Goal: Information Seeking & Learning: Learn about a topic

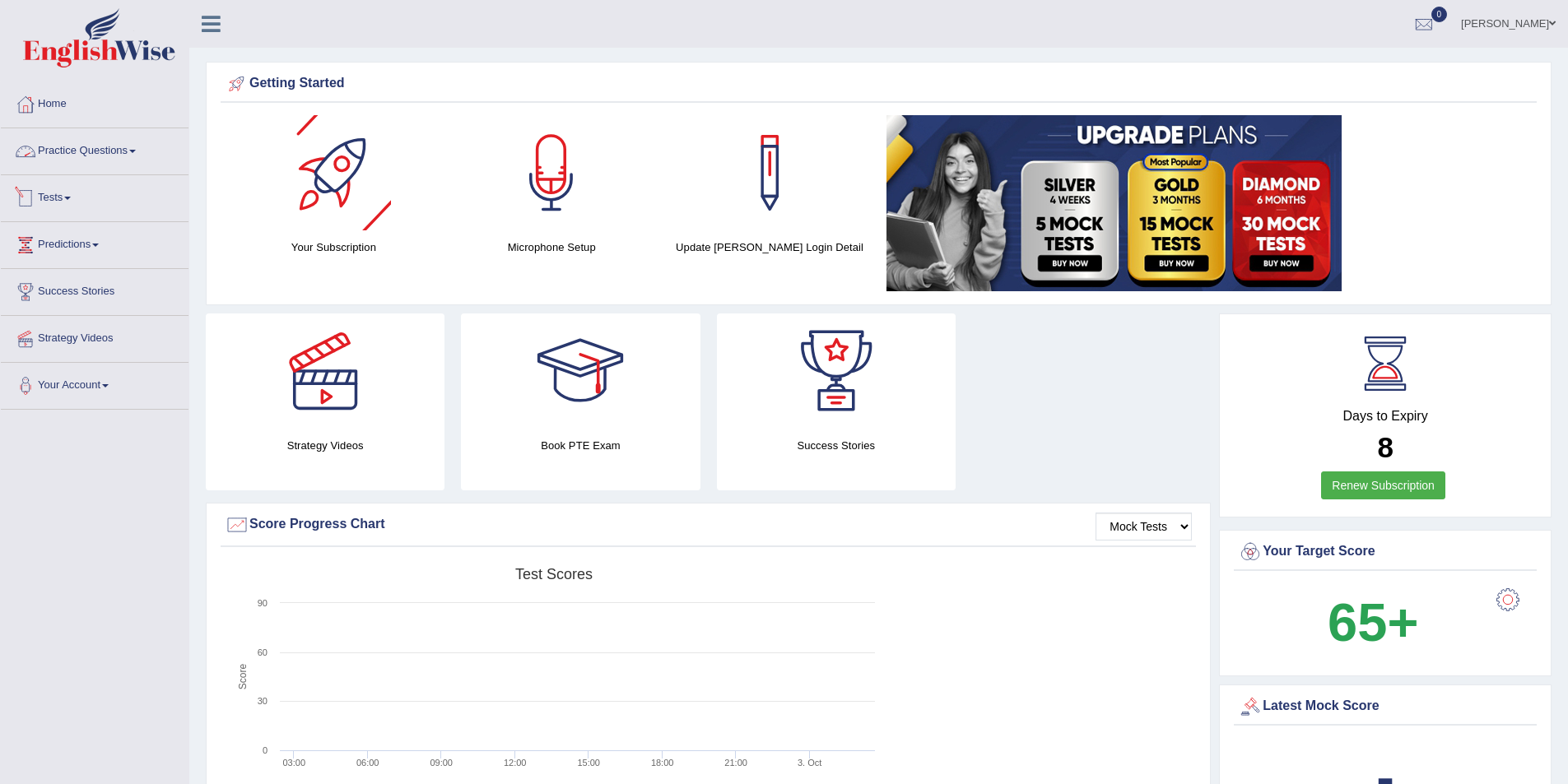
click at [74, 200] on link "Tests" at bounding box center [95, 195] width 188 height 41
click at [78, 234] on link "Take Practice Sectional Test" at bounding box center [107, 236] width 154 height 29
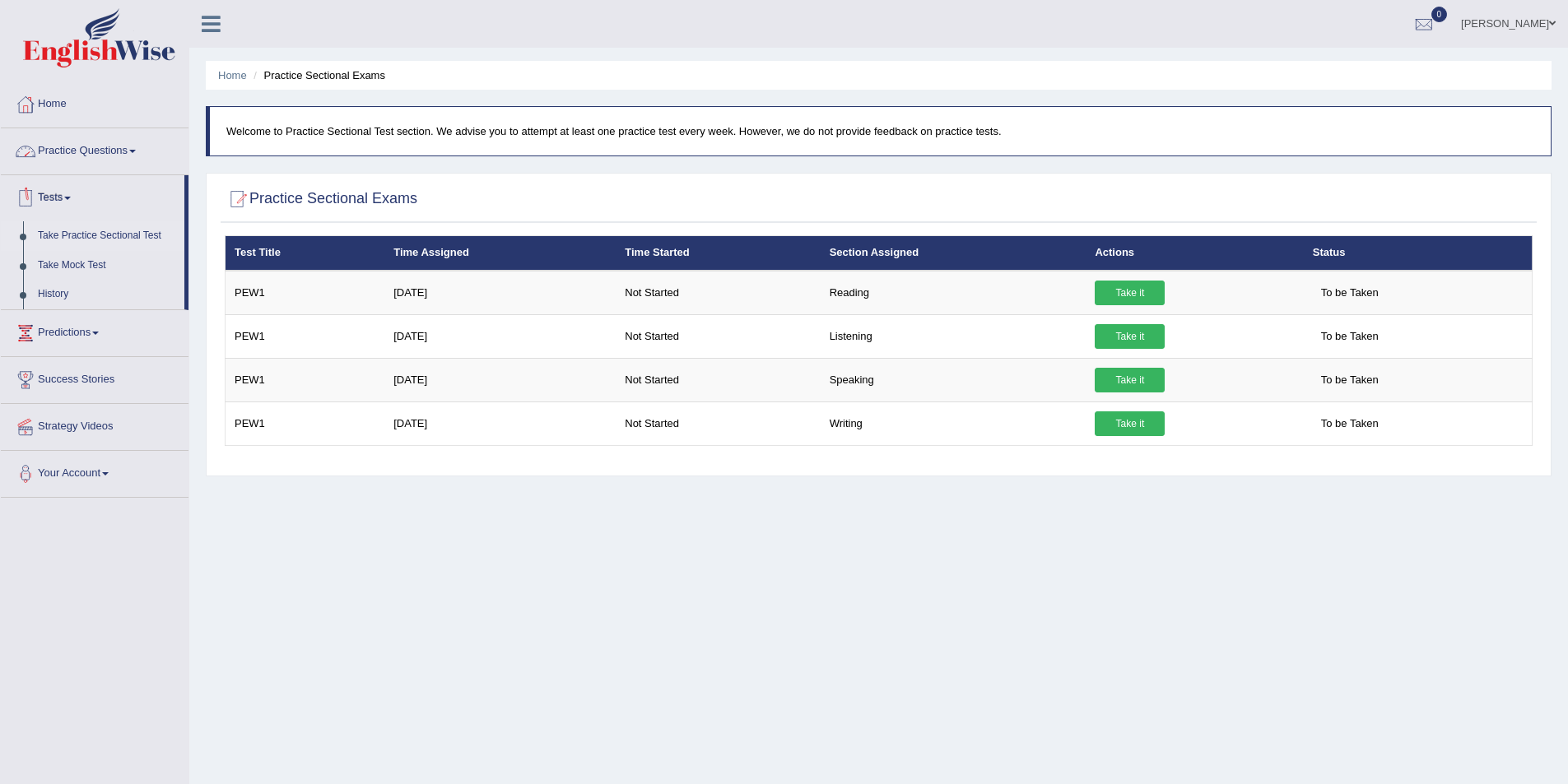
click at [58, 151] on link "Practice Questions" at bounding box center [95, 148] width 188 height 41
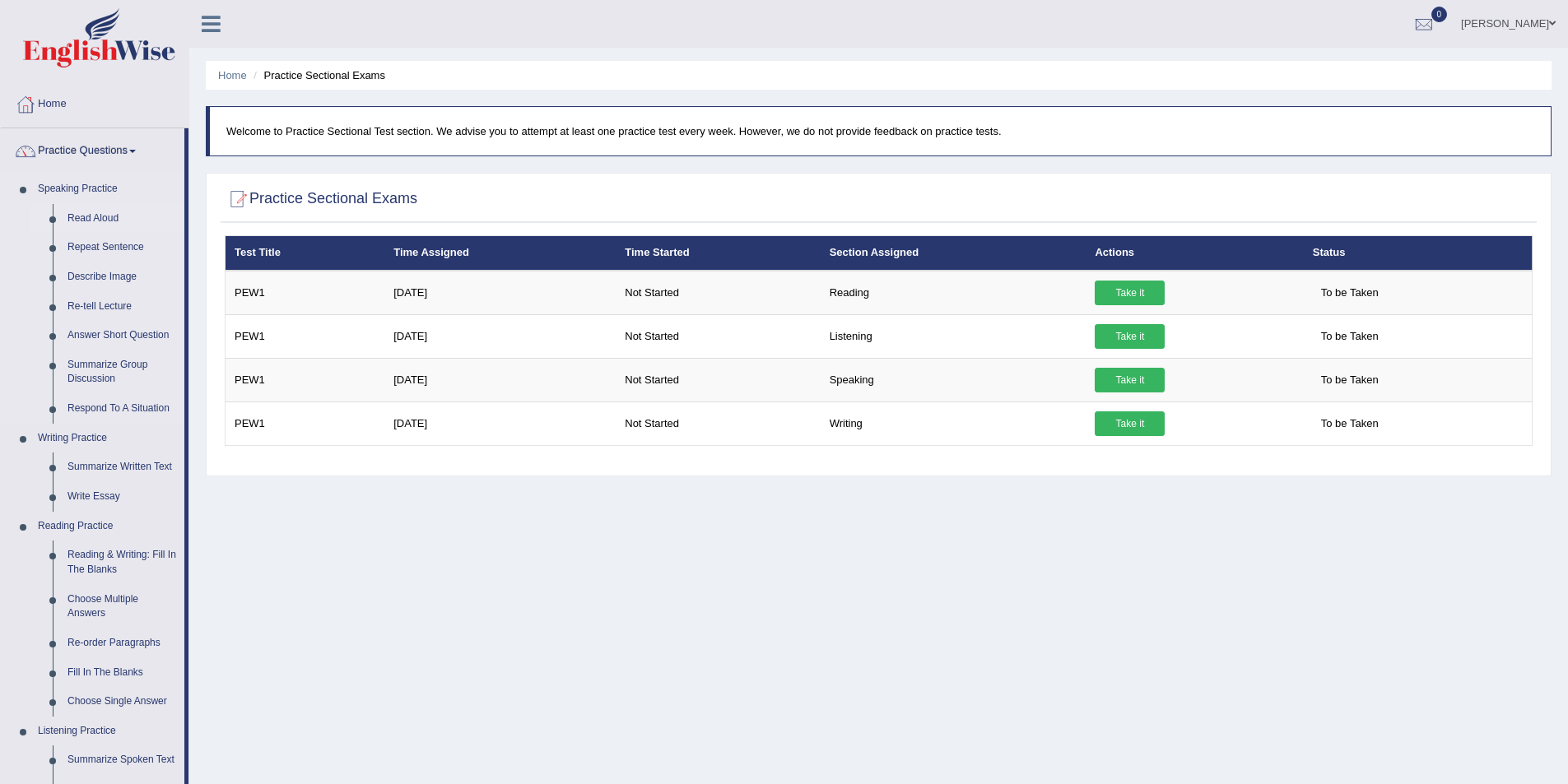
click at [86, 212] on link "Read Aloud" at bounding box center [122, 219] width 124 height 29
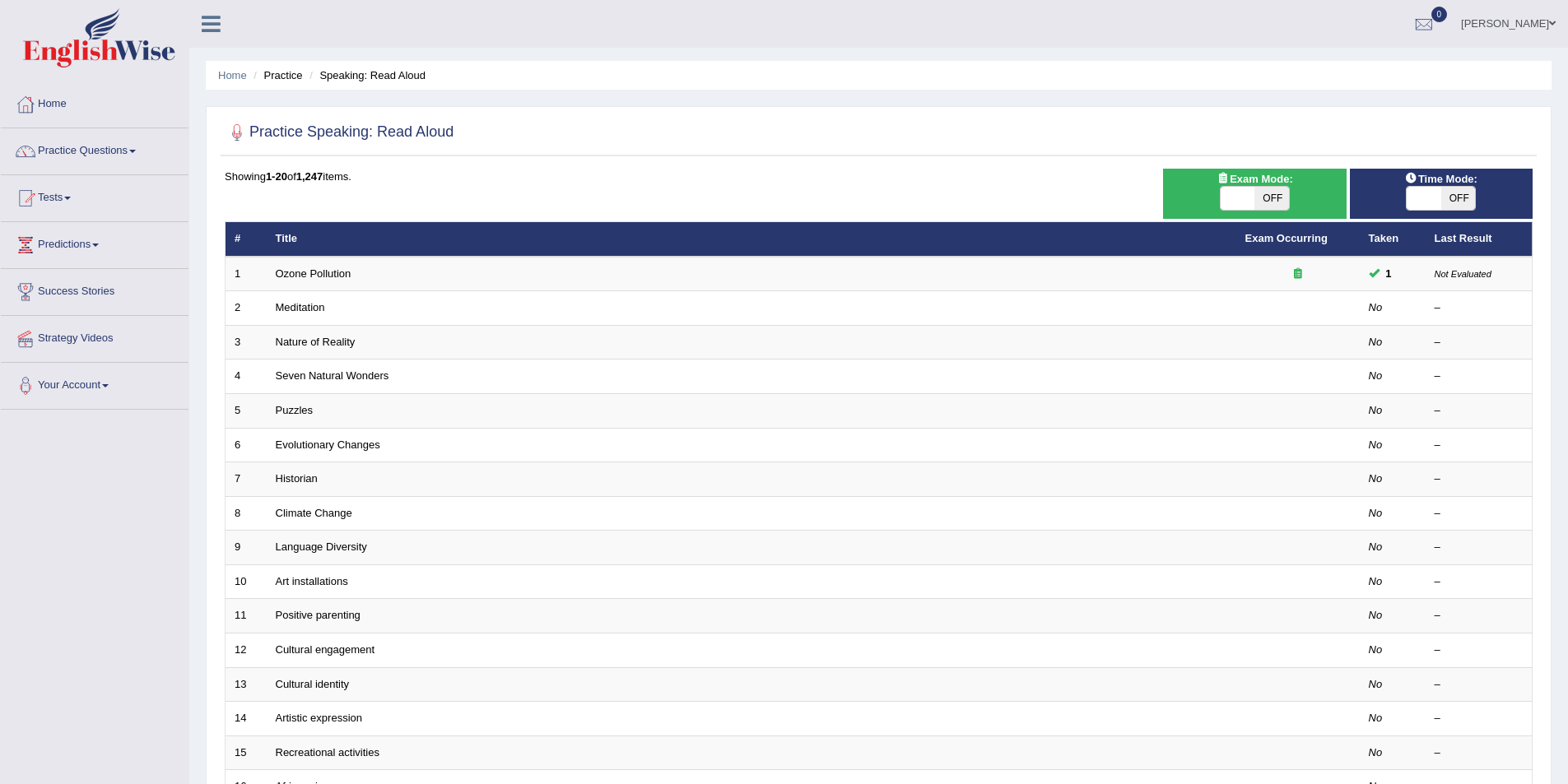
click at [1272, 194] on span "OFF" at bounding box center [1271, 198] width 34 height 23
checkbox input "true"
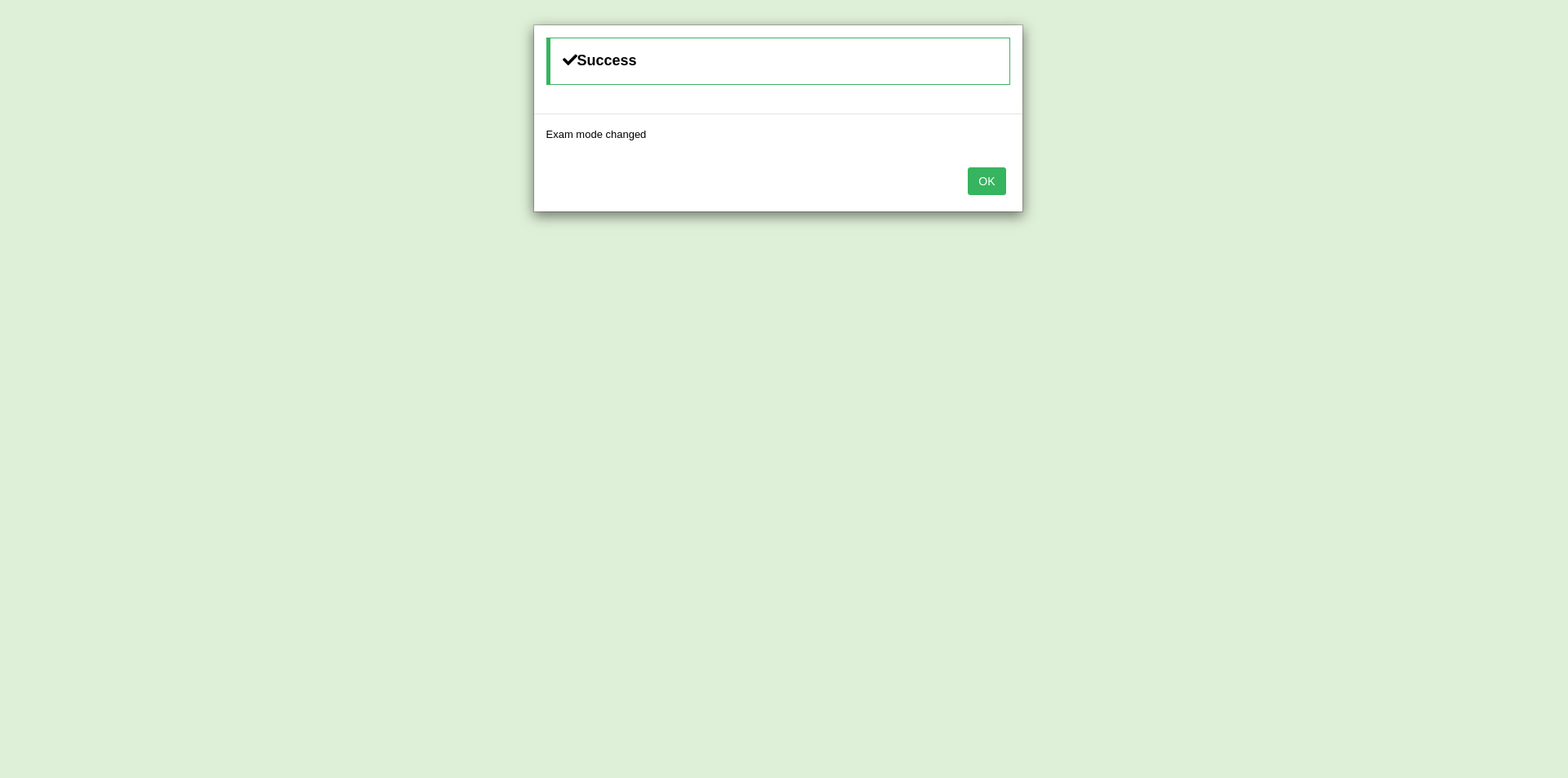
click at [985, 175] on button "OK" at bounding box center [986, 181] width 38 height 28
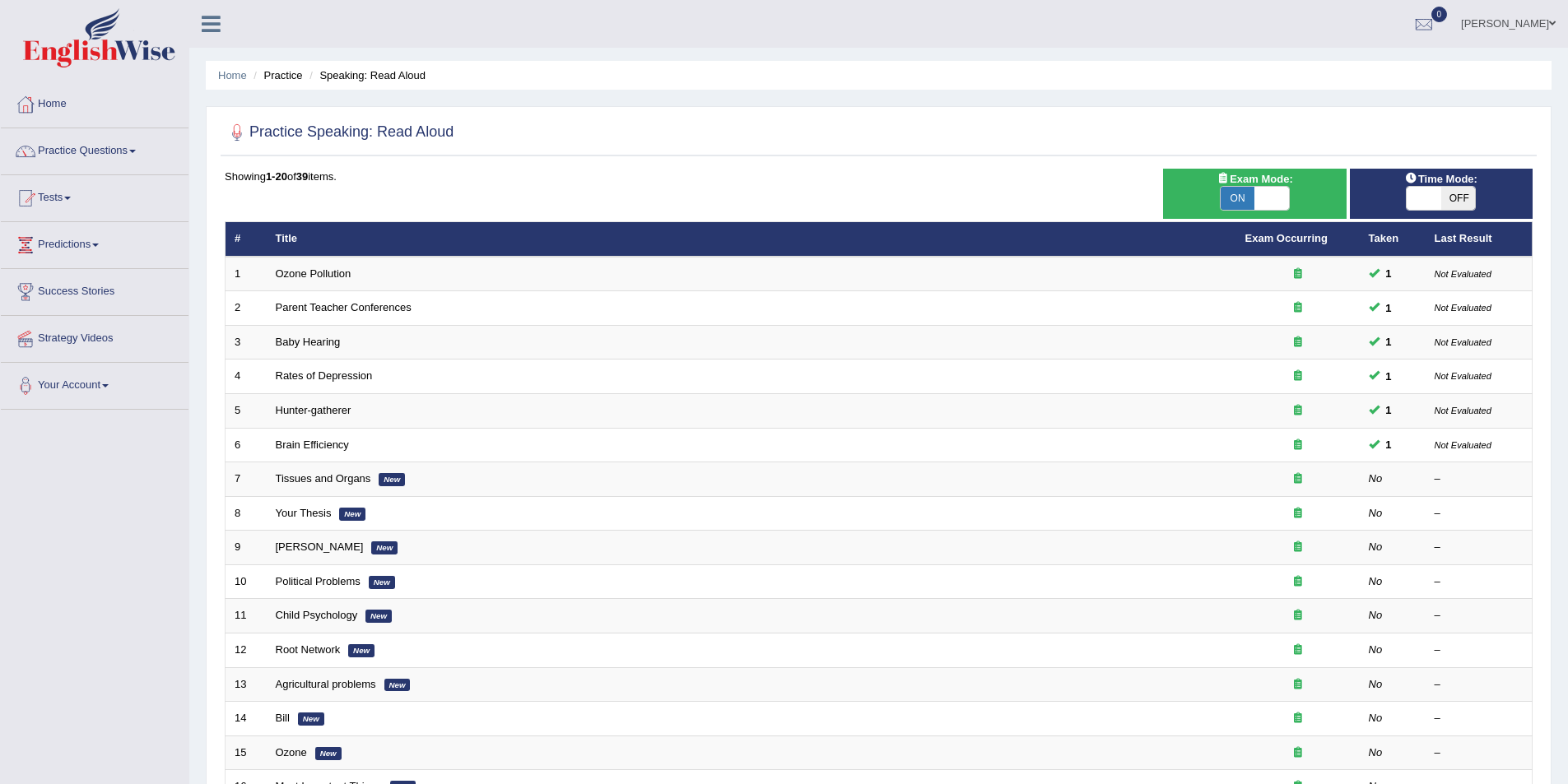
click at [1451, 196] on span "OFF" at bounding box center [1458, 198] width 34 height 23
checkbox input "true"
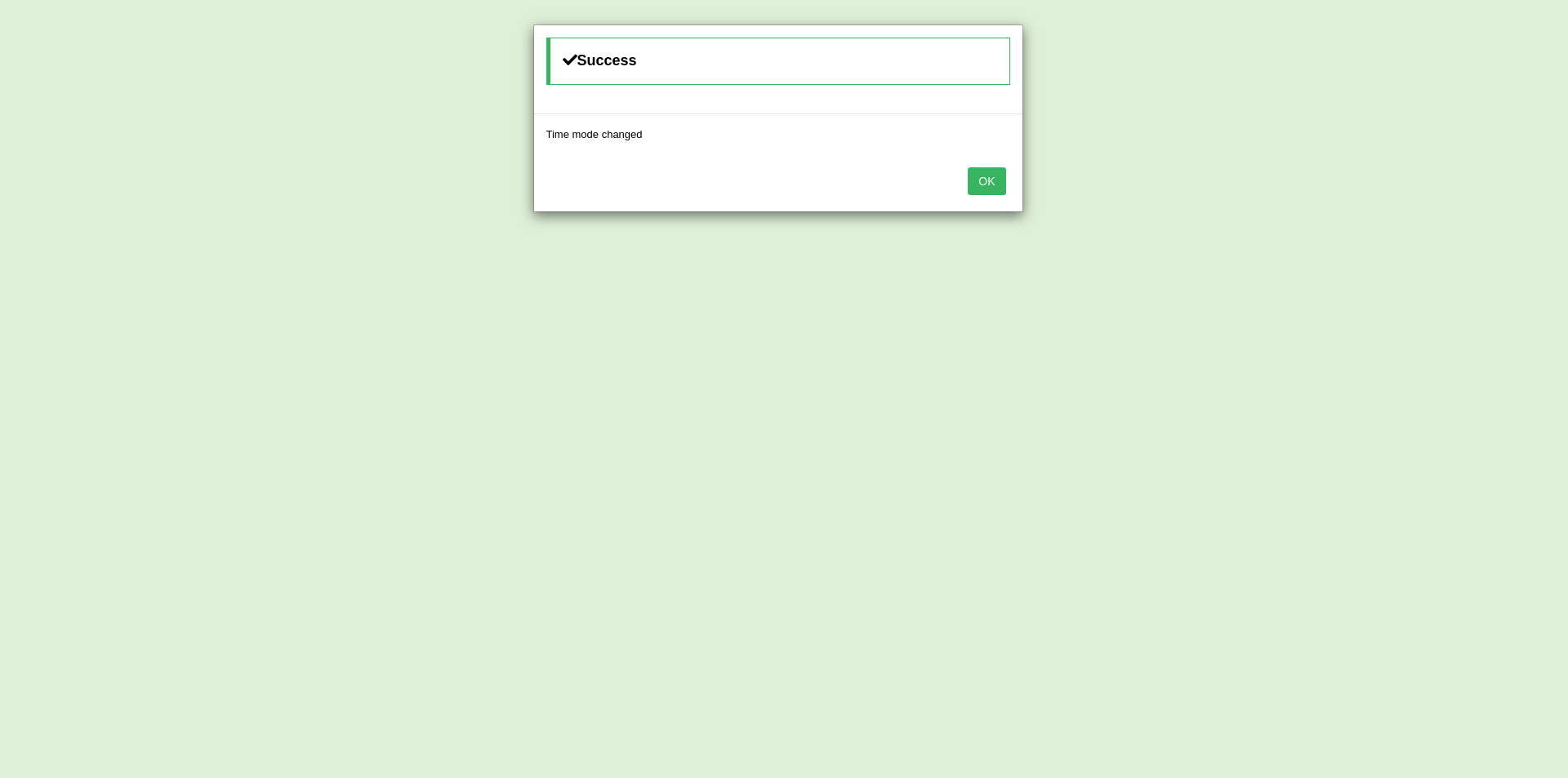
click at [984, 179] on button "OK" at bounding box center [986, 181] width 38 height 28
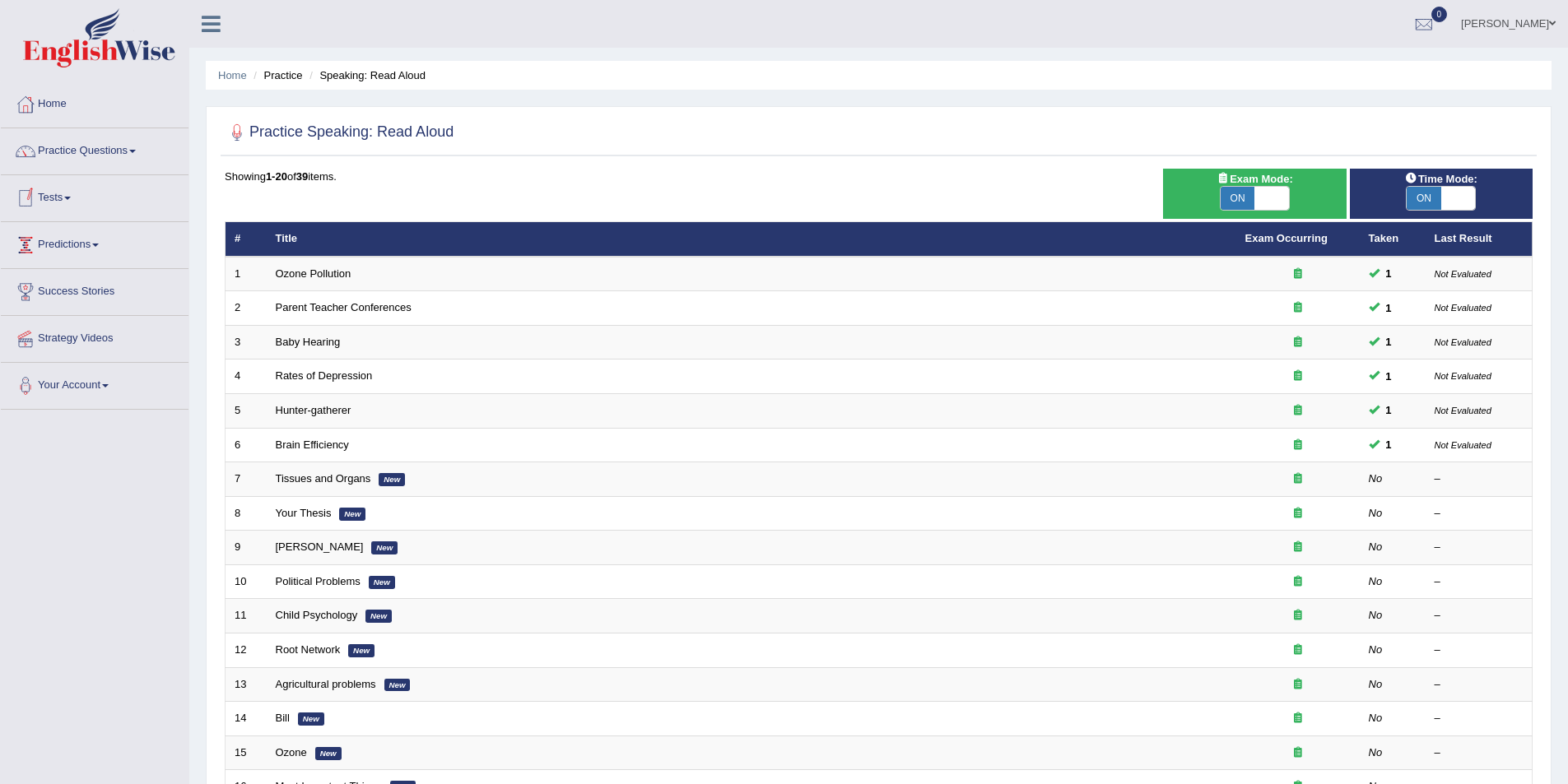
click at [70, 199] on span at bounding box center [67, 197] width 7 height 3
click at [70, 231] on link "Take Practice Sectional Test" at bounding box center [107, 236] width 154 height 29
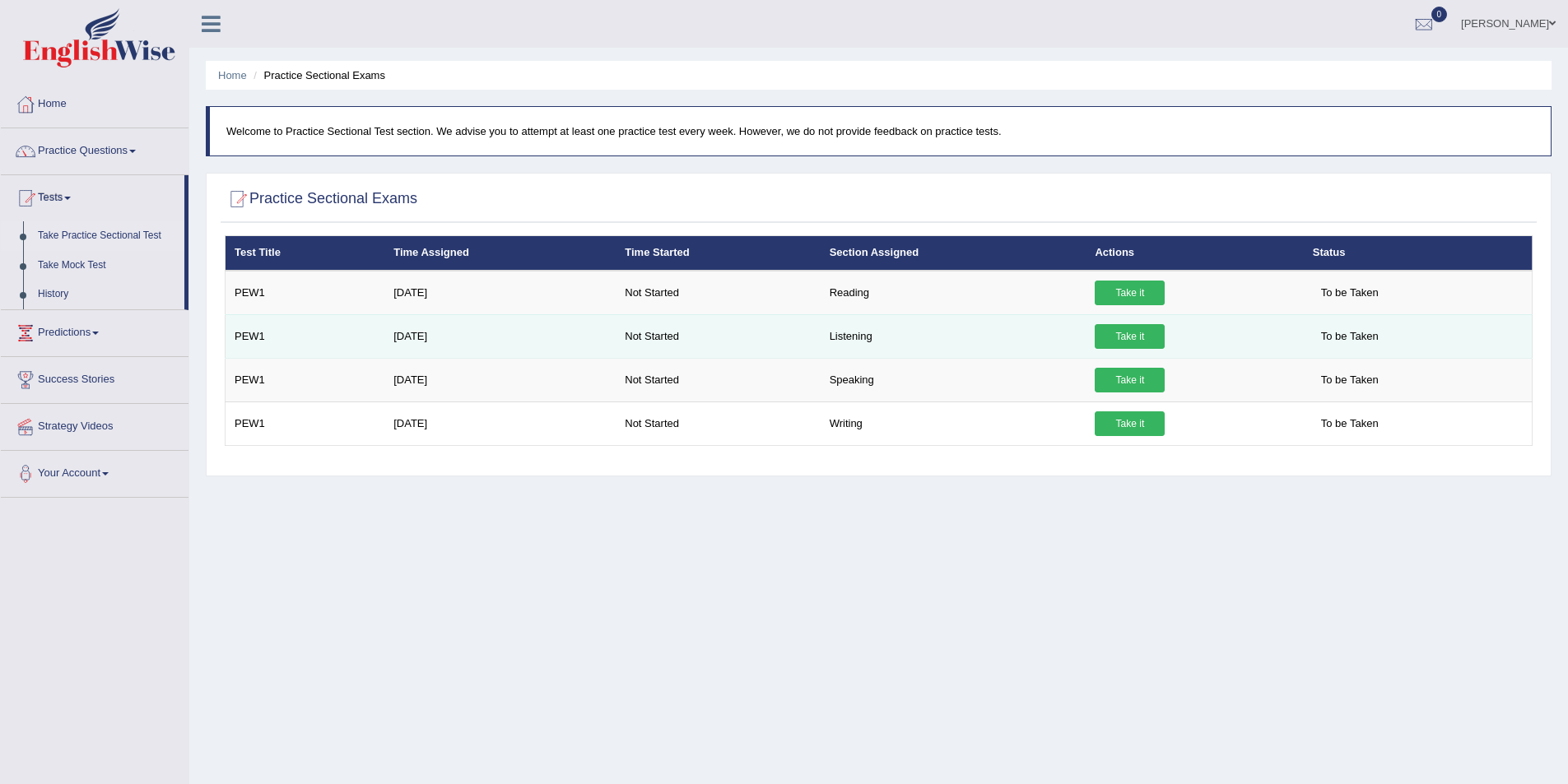
click at [1119, 333] on link "Take it" at bounding box center [1130, 336] width 70 height 24
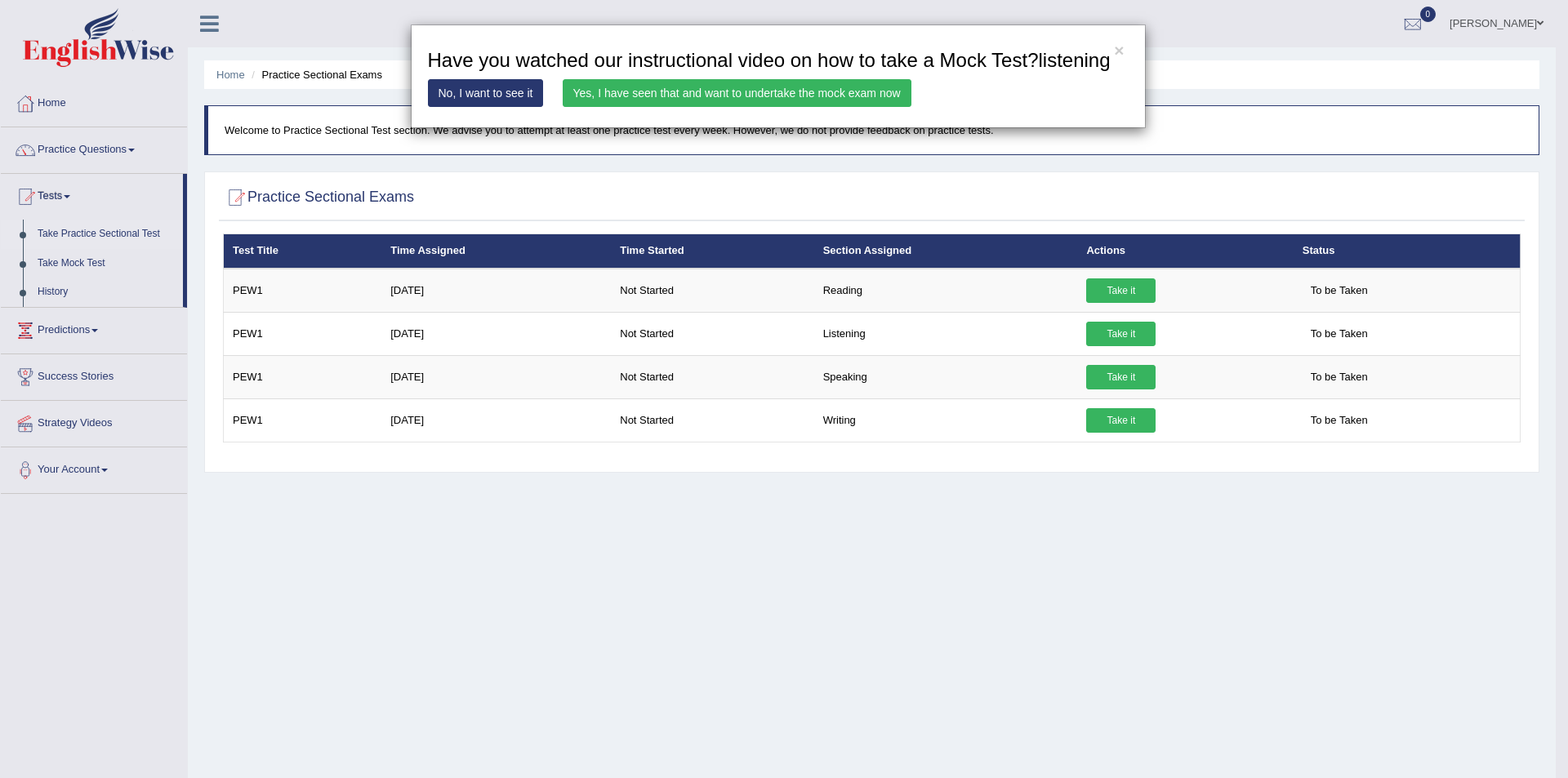
click at [784, 107] on link "Yes, I have seen that and want to undertake the mock exam now" at bounding box center [737, 93] width 349 height 28
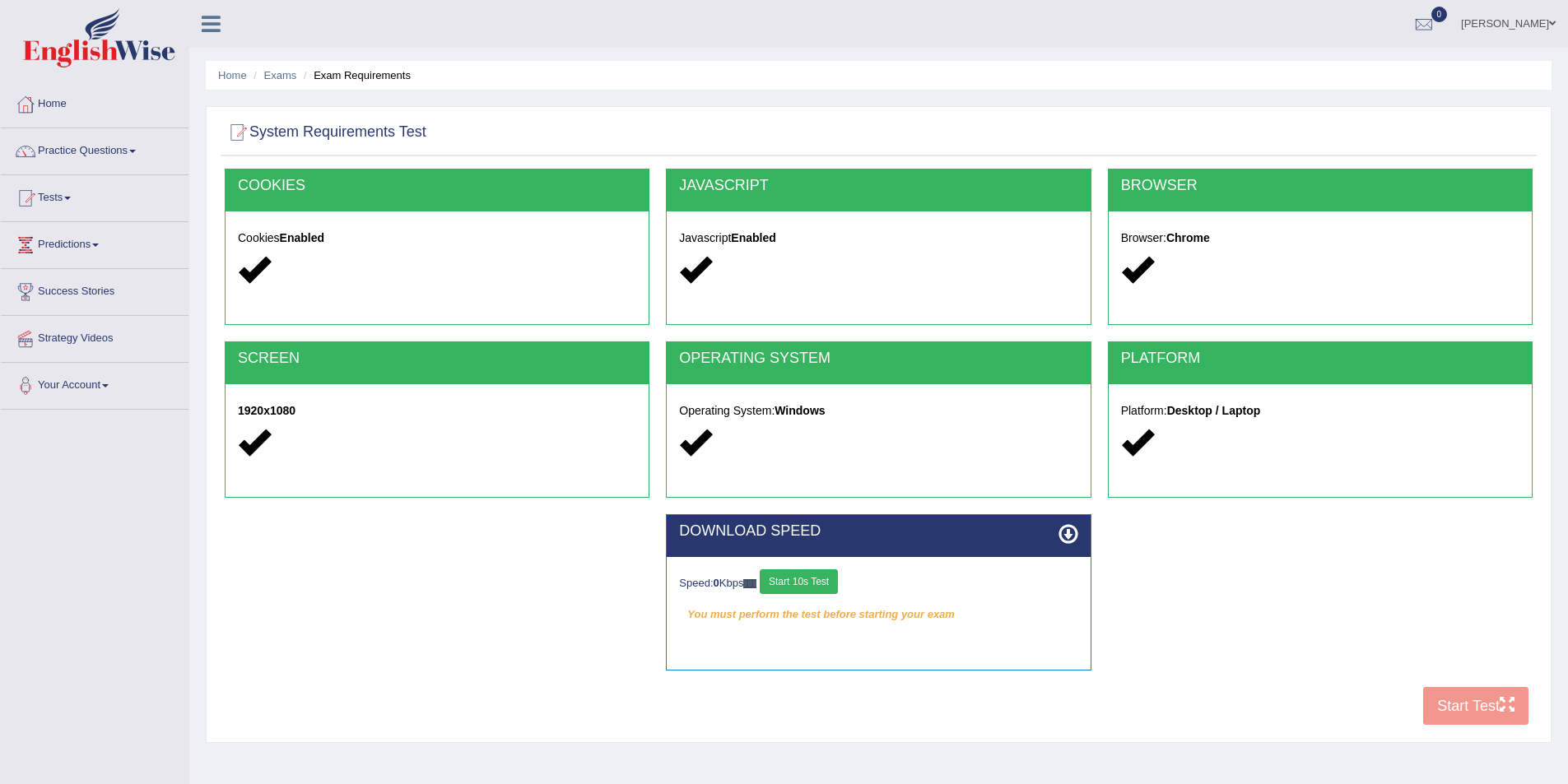
click at [802, 583] on button "Start 10s Test" at bounding box center [799, 581] width 78 height 24
click at [1477, 707] on button "Start Test" at bounding box center [1476, 706] width 106 height 38
